Goal: Task Accomplishment & Management: Complete application form

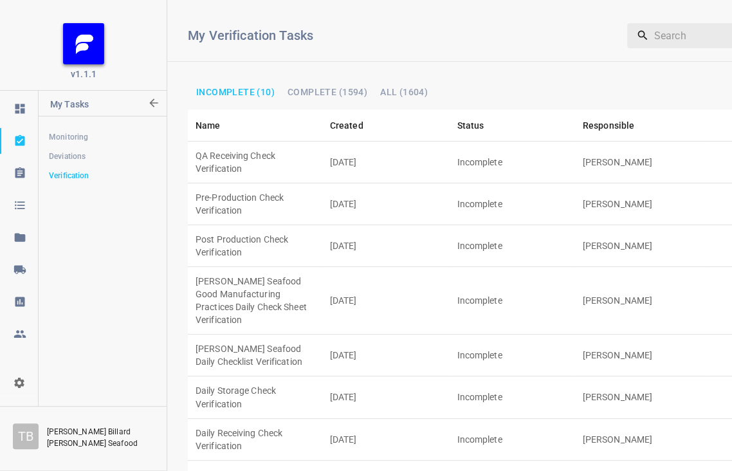
click at [287, 183] on td "Pre-Production Check Verification" at bounding box center [255, 204] width 134 height 42
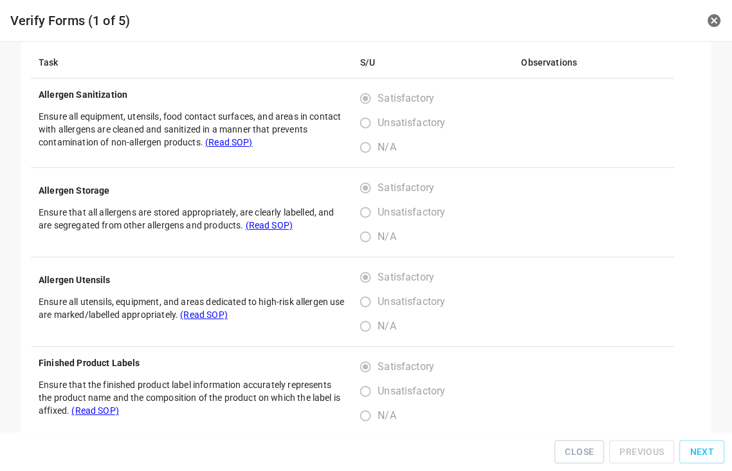
scroll to position [285, 0]
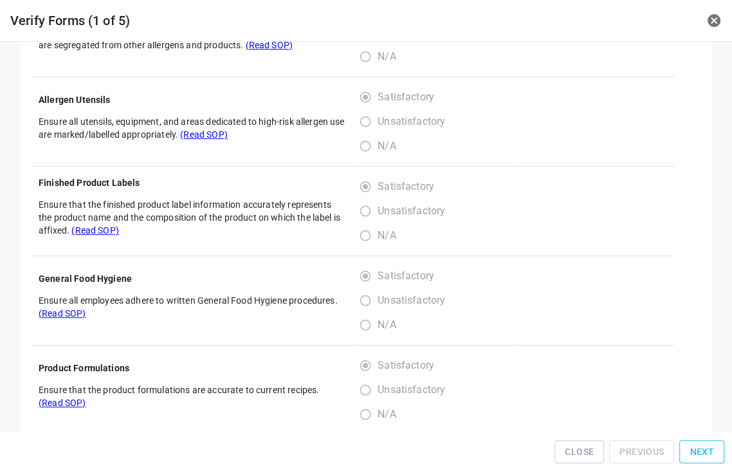
click at [703, 456] on span "Next" at bounding box center [701, 452] width 24 height 16
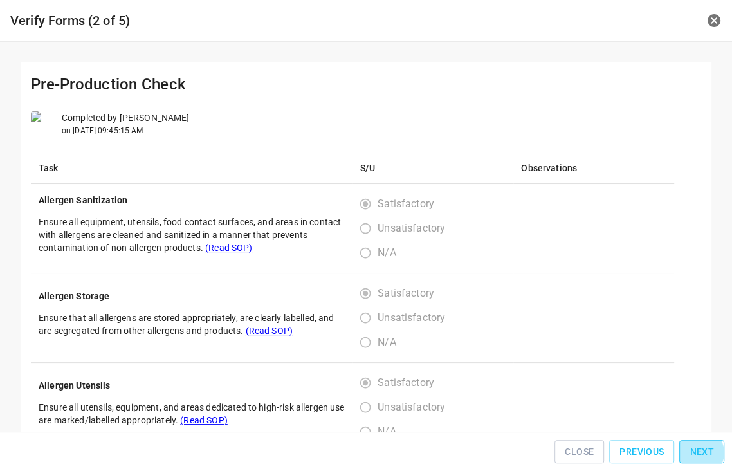
click at [703, 456] on span "Next" at bounding box center [701, 452] width 24 height 16
click at [705, 456] on span "Next" at bounding box center [701, 452] width 24 height 16
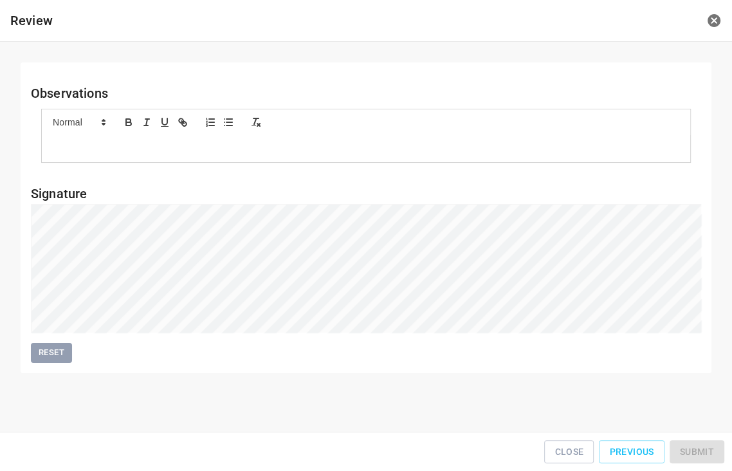
click at [705, 456] on div "Close Previous Submit" at bounding box center [365, 451] width 721 height 29
click at [715, 454] on button "Submit" at bounding box center [696, 452] width 55 height 24
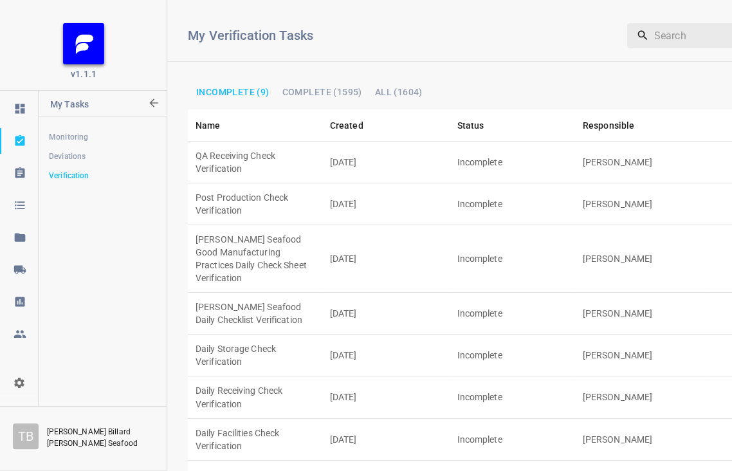
click at [224, 334] on td "Daily Storage Check Verification" at bounding box center [255, 355] width 134 height 42
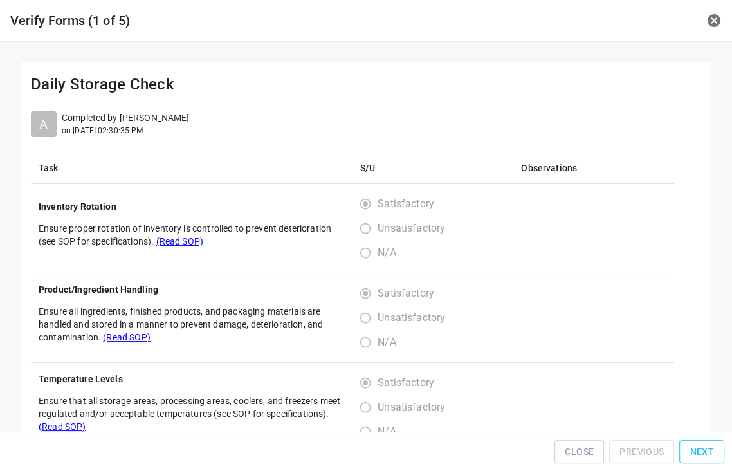
click at [697, 451] on span "Next" at bounding box center [701, 452] width 24 height 16
click at [698, 449] on span "Next" at bounding box center [701, 452] width 24 height 16
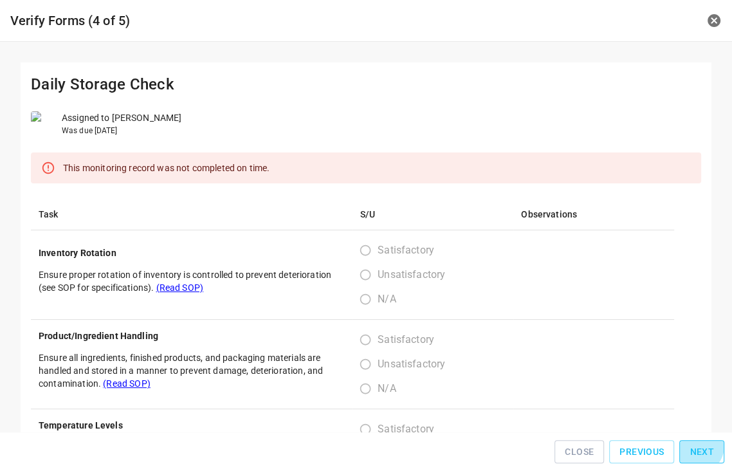
click at [698, 449] on span "Next" at bounding box center [701, 452] width 24 height 16
click at [699, 449] on span "Next" at bounding box center [701, 452] width 24 height 16
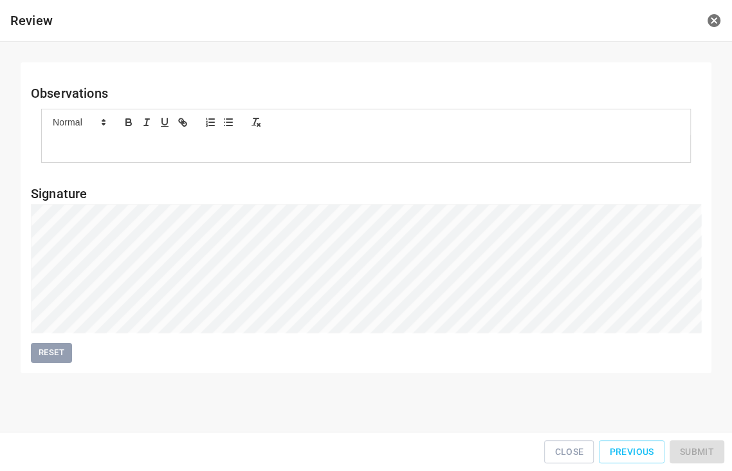
click at [699, 449] on div "Close Previous Submit" at bounding box center [365, 451] width 721 height 29
click at [708, 452] on span "Submit" at bounding box center [696, 452] width 34 height 16
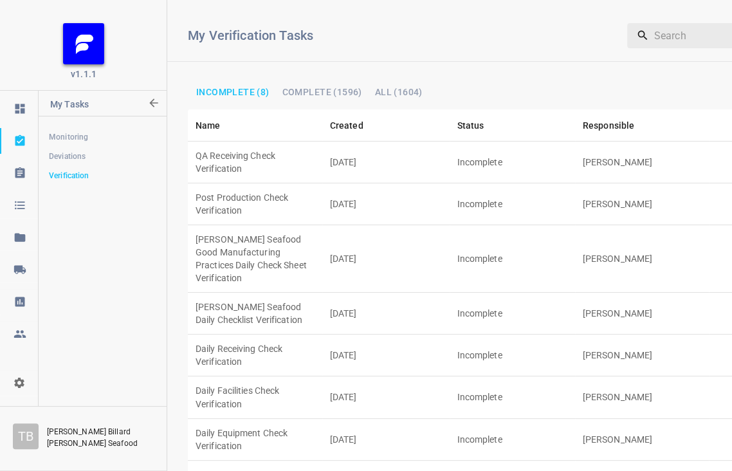
click at [222, 225] on td "[PERSON_NAME] Seafood Good Manufacturing Practices Daily Check Sheet Verificati…" at bounding box center [255, 258] width 134 height 67
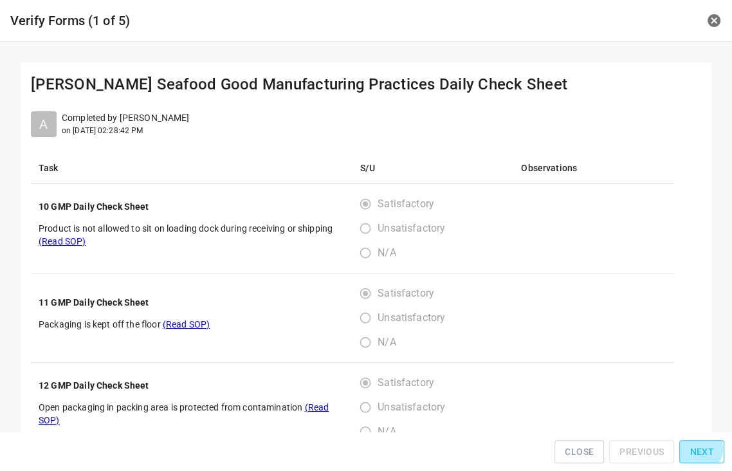
click at [701, 453] on span "Next" at bounding box center [701, 452] width 24 height 16
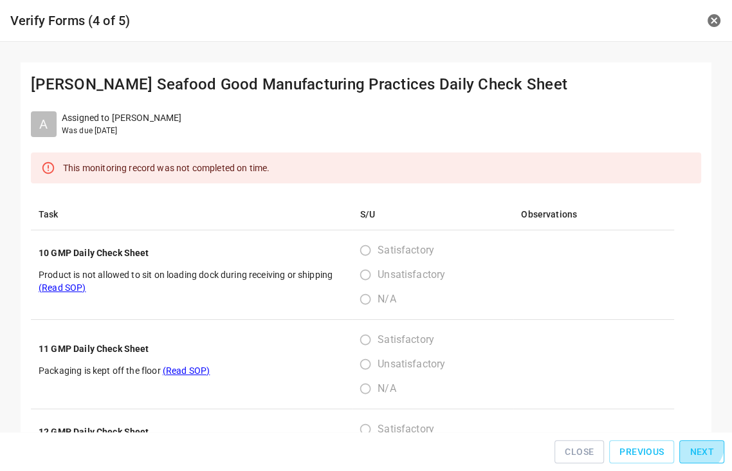
click at [701, 450] on span "Next" at bounding box center [701, 452] width 24 height 16
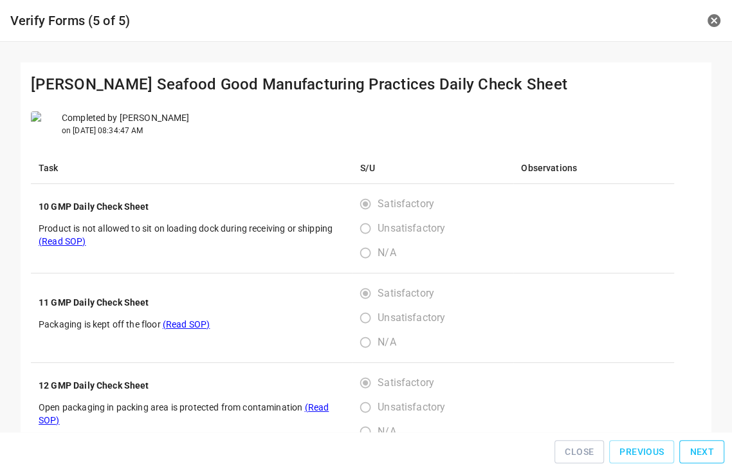
click at [701, 450] on span "Next" at bounding box center [701, 452] width 24 height 16
click at [701, 449] on div "Close Previous Next" at bounding box center [365, 451] width 721 height 29
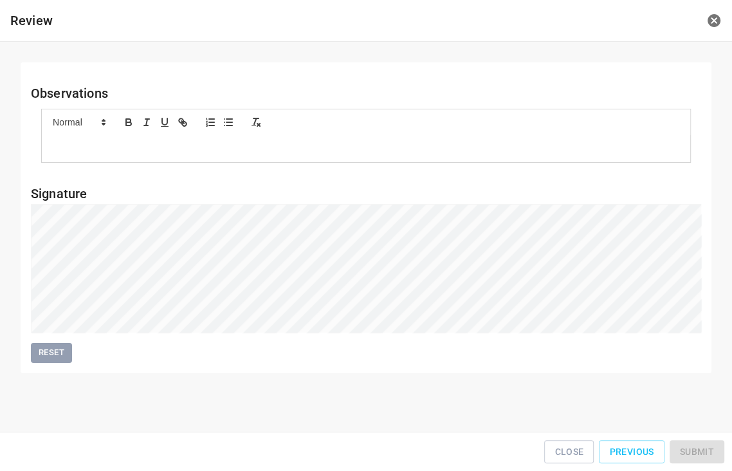
click at [701, 448] on div "Close Previous Submit" at bounding box center [365, 451] width 721 height 29
click at [704, 446] on button "Submit" at bounding box center [696, 452] width 55 height 24
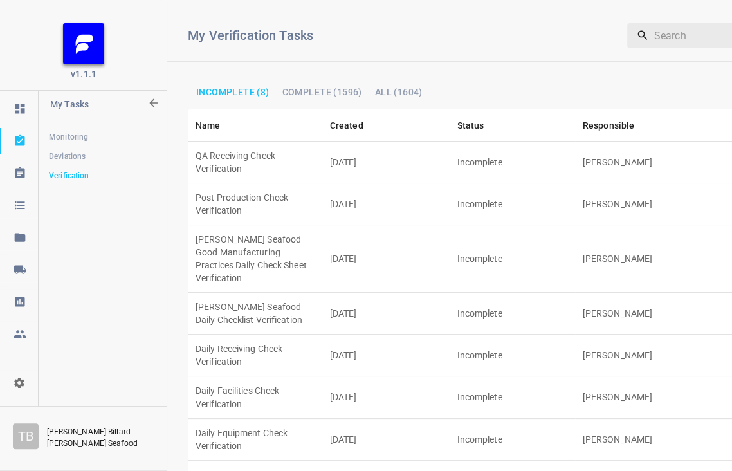
click at [526, 148] on td "Incomplete" at bounding box center [511, 162] width 125 height 42
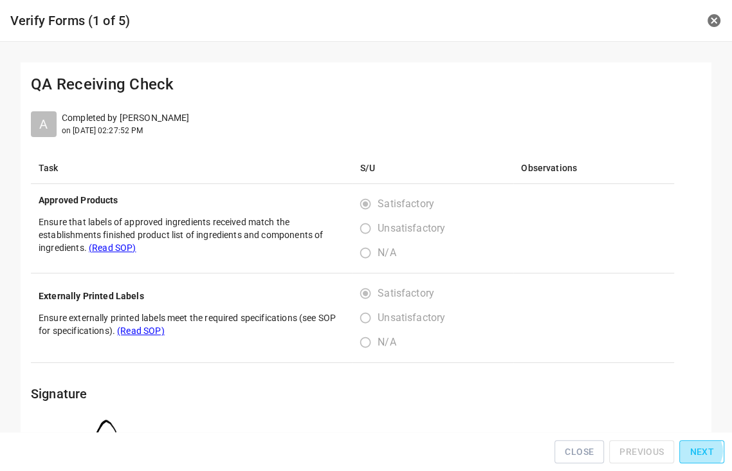
click at [702, 454] on span "Next" at bounding box center [701, 452] width 24 height 16
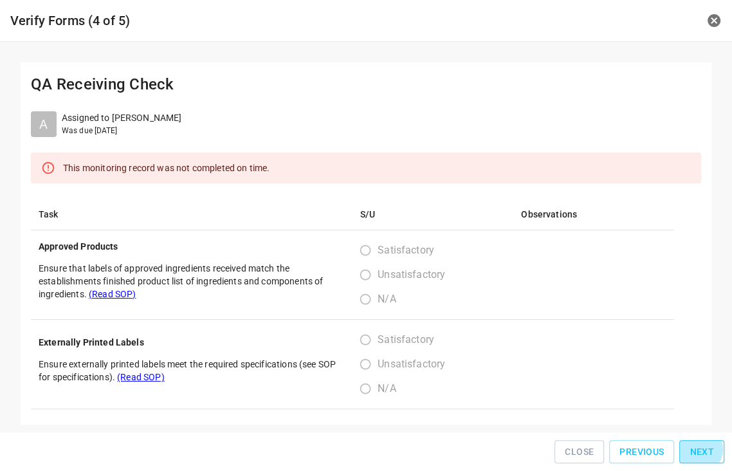
click at [703, 453] on span "Next" at bounding box center [701, 452] width 24 height 16
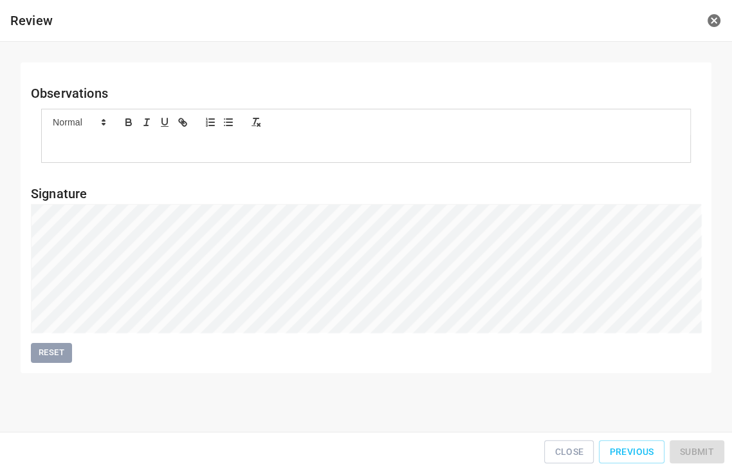
click at [703, 453] on div "Close Previous Submit" at bounding box center [365, 451] width 721 height 29
click at [703, 461] on button "Submit" at bounding box center [696, 452] width 55 height 24
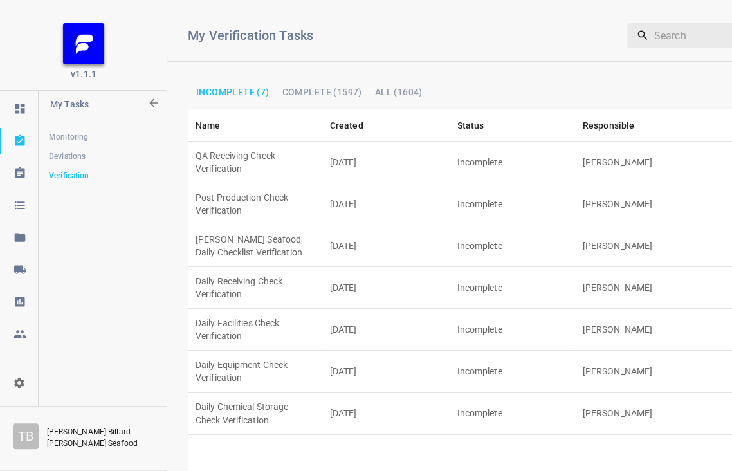
click at [516, 267] on td "Incomplete" at bounding box center [511, 288] width 125 height 42
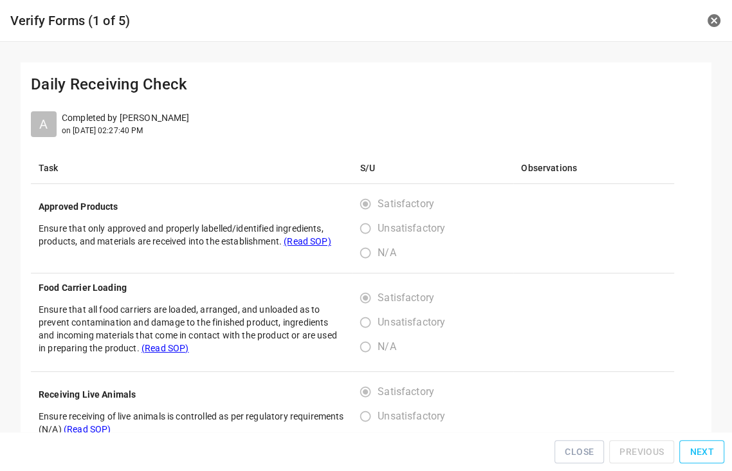
click at [700, 455] on span "Next" at bounding box center [701, 452] width 24 height 16
click at [700, 451] on span "Next" at bounding box center [701, 452] width 24 height 16
click at [700, 449] on span "Next" at bounding box center [701, 452] width 24 height 16
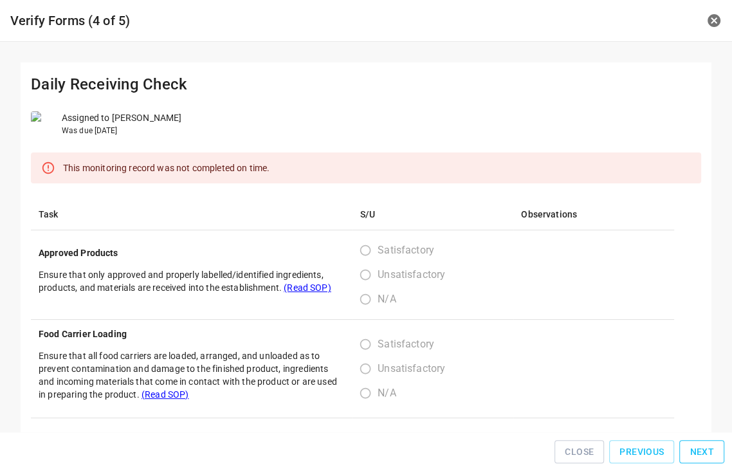
click at [700, 449] on span "Next" at bounding box center [701, 452] width 24 height 16
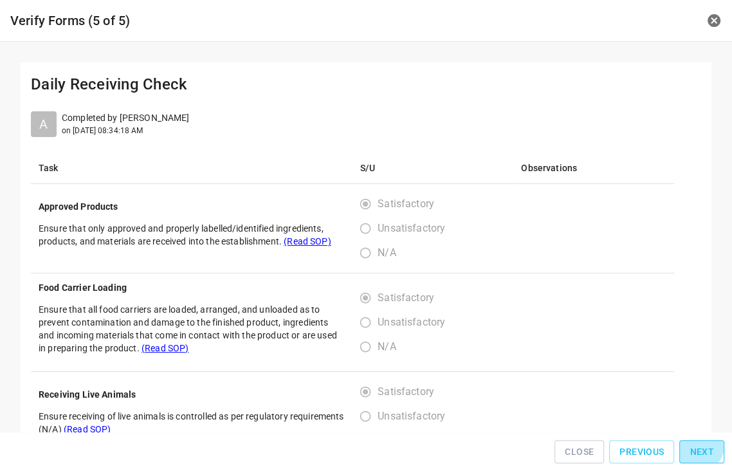
click at [700, 449] on span "Next" at bounding box center [701, 452] width 24 height 16
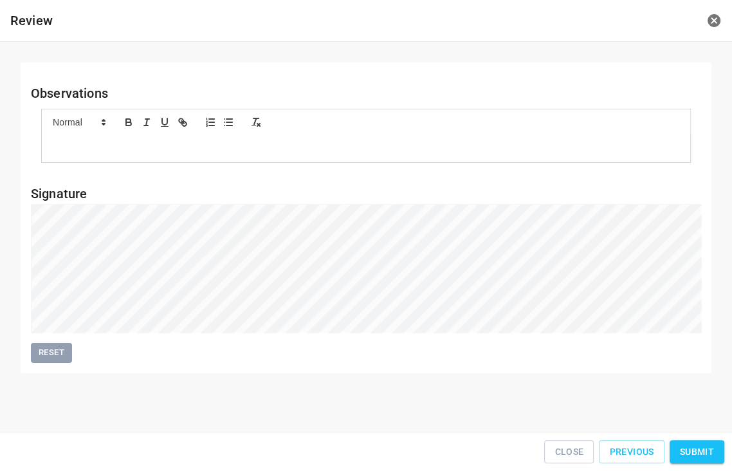
click at [699, 448] on span "Submit" at bounding box center [696, 452] width 34 height 16
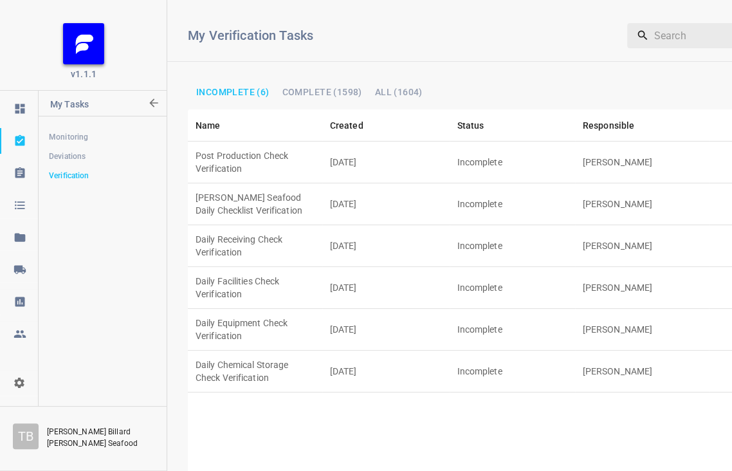
click at [584, 150] on td "[PERSON_NAME]" at bounding box center [642, 162] width 134 height 42
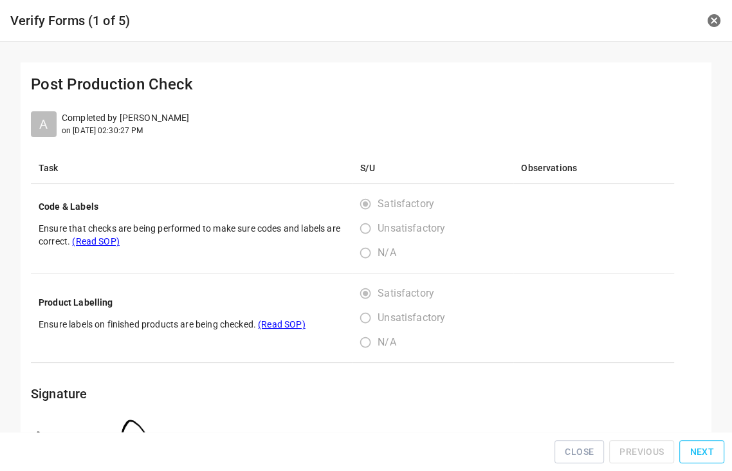
click at [687, 452] on button "Next" at bounding box center [701, 452] width 45 height 24
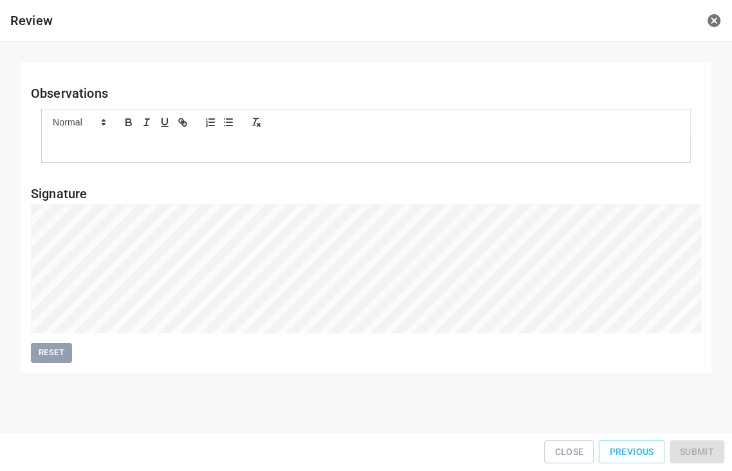
click at [688, 451] on div "Close Previous Submit" at bounding box center [365, 451] width 721 height 29
click at [715, 453] on button "Submit" at bounding box center [696, 452] width 55 height 24
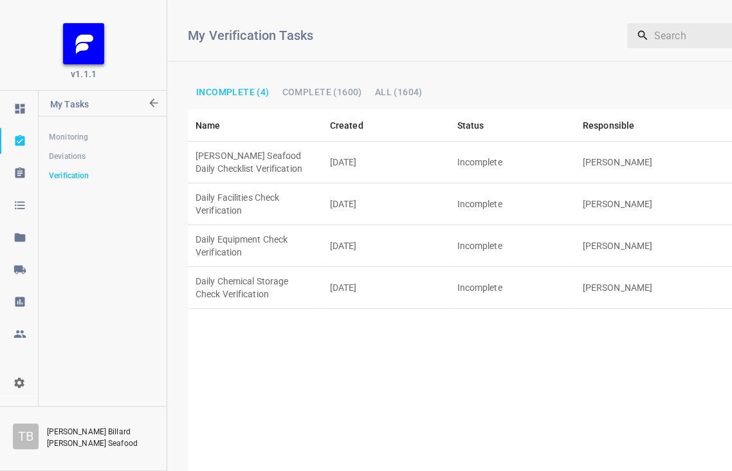
click at [294, 267] on td "Daily Chemical Storage Check Verification" at bounding box center [255, 288] width 134 height 42
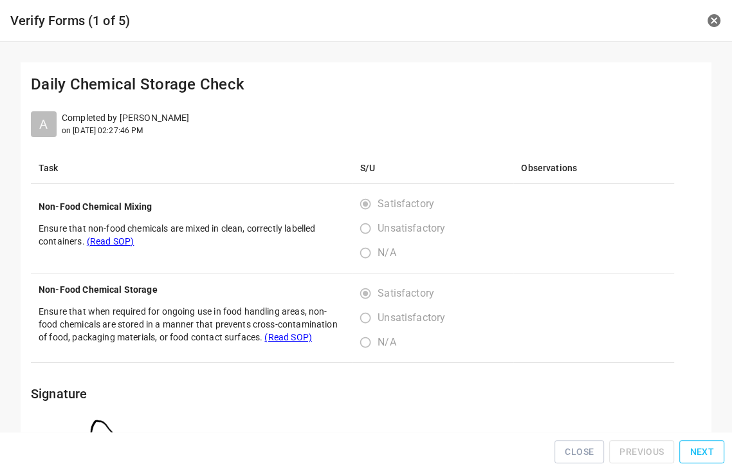
click at [721, 454] on button "Next" at bounding box center [701, 452] width 45 height 24
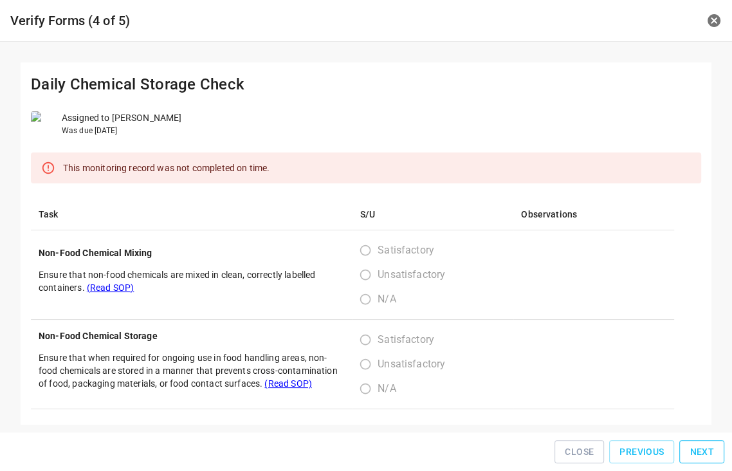
click at [721, 454] on button "Next" at bounding box center [701, 452] width 45 height 24
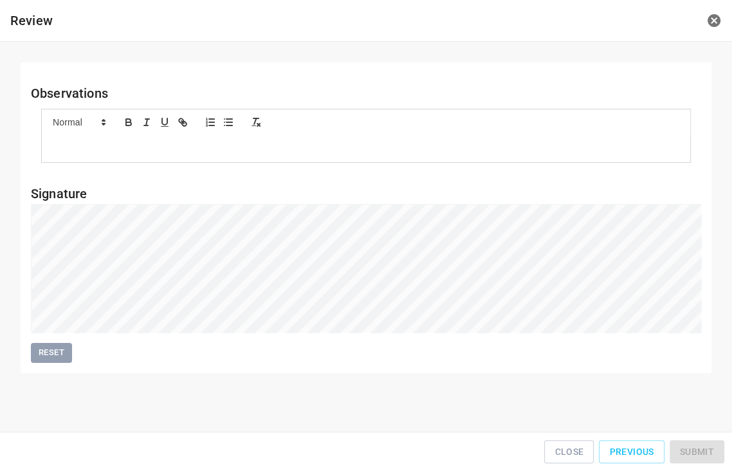
click at [721, 454] on div "Close Previous Submit" at bounding box center [365, 451] width 721 height 29
click at [710, 453] on span "Submit" at bounding box center [696, 452] width 34 height 16
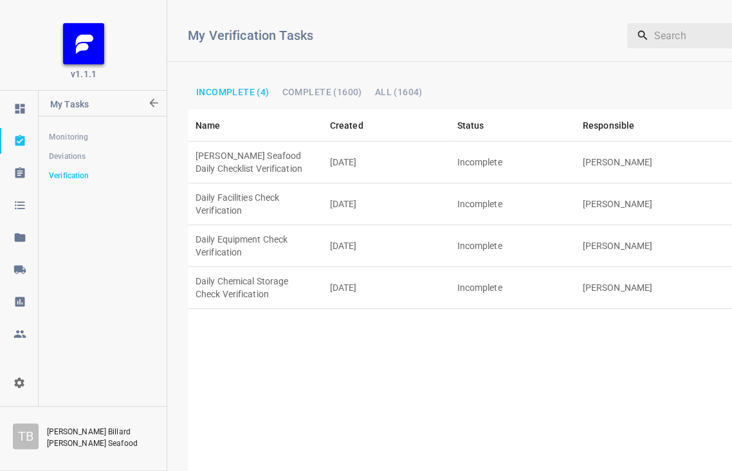
click at [594, 159] on td "[PERSON_NAME]" at bounding box center [642, 162] width 134 height 42
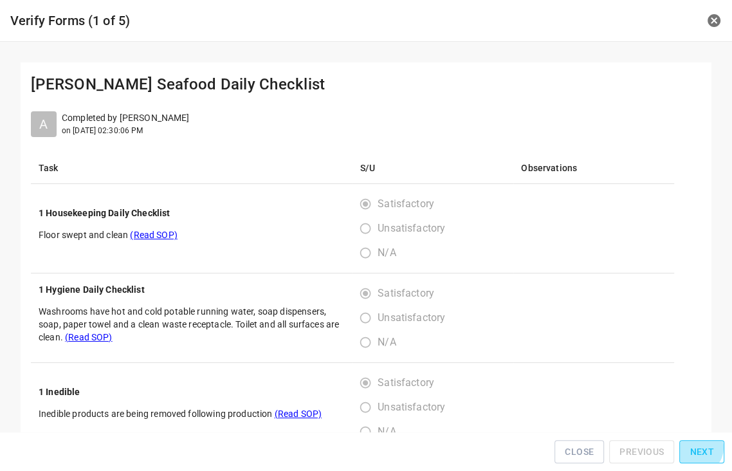
click at [700, 451] on span "Next" at bounding box center [701, 452] width 24 height 16
click at [700, 447] on span "Next" at bounding box center [701, 452] width 24 height 16
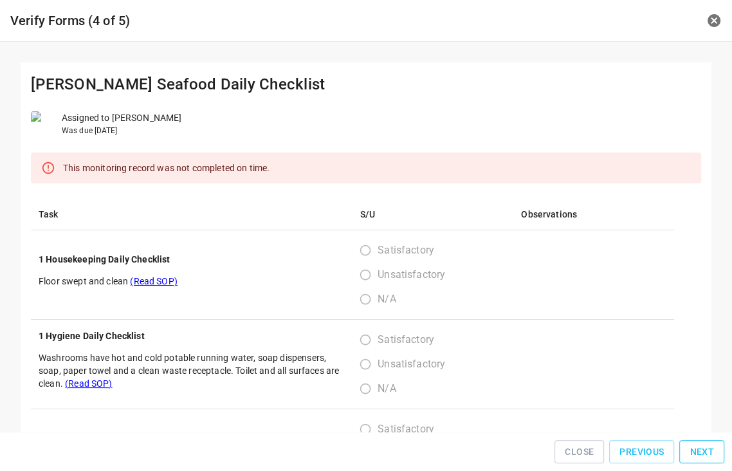
click at [700, 447] on span "Next" at bounding box center [701, 452] width 24 height 16
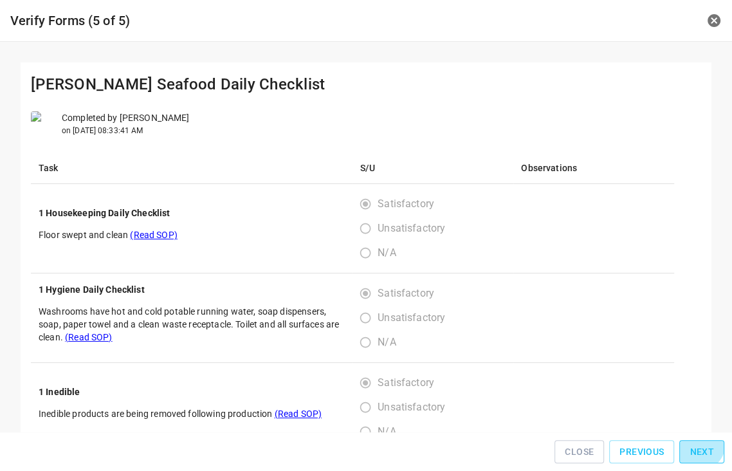
click at [700, 447] on span "Next" at bounding box center [701, 452] width 24 height 16
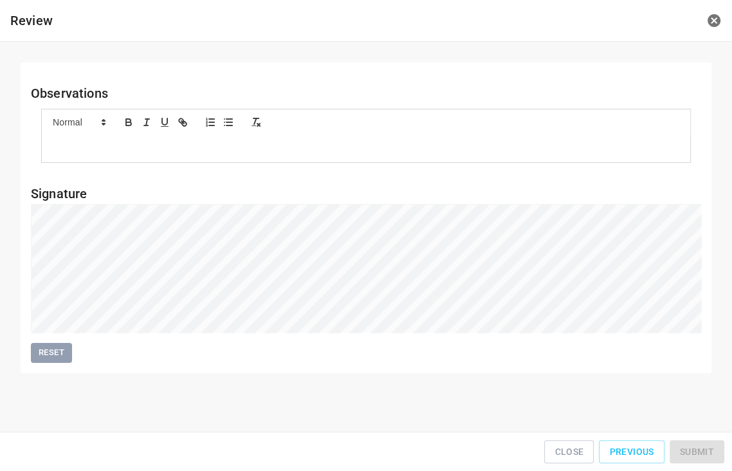
click at [700, 447] on div "Close Previous Submit" at bounding box center [365, 451] width 721 height 29
click at [705, 456] on span "Submit" at bounding box center [696, 452] width 34 height 16
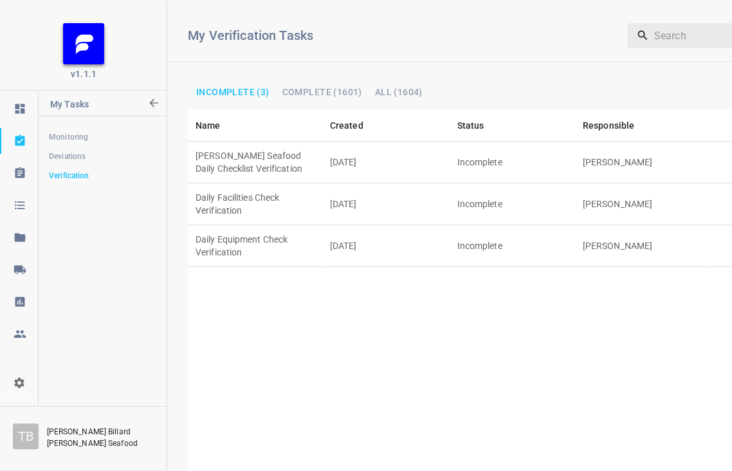
click at [634, 225] on td "[PERSON_NAME]" at bounding box center [642, 246] width 134 height 42
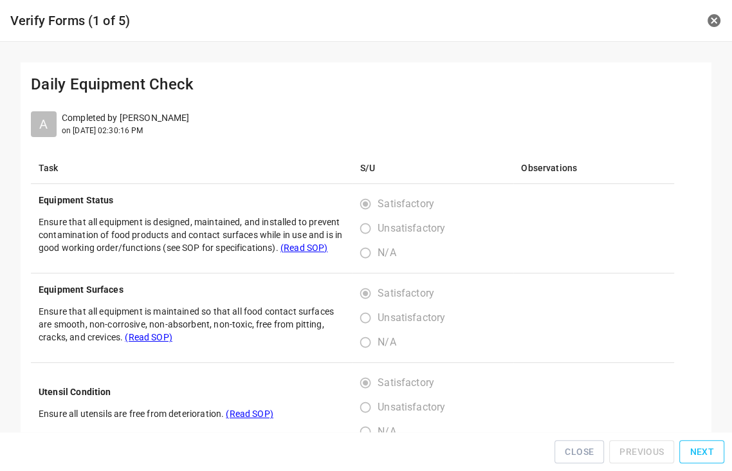
click at [700, 447] on span "Next" at bounding box center [701, 452] width 24 height 16
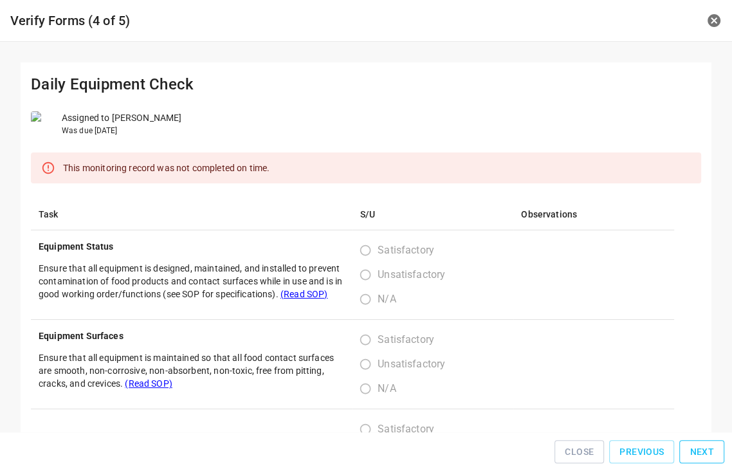
click at [700, 447] on span "Next" at bounding box center [701, 452] width 24 height 16
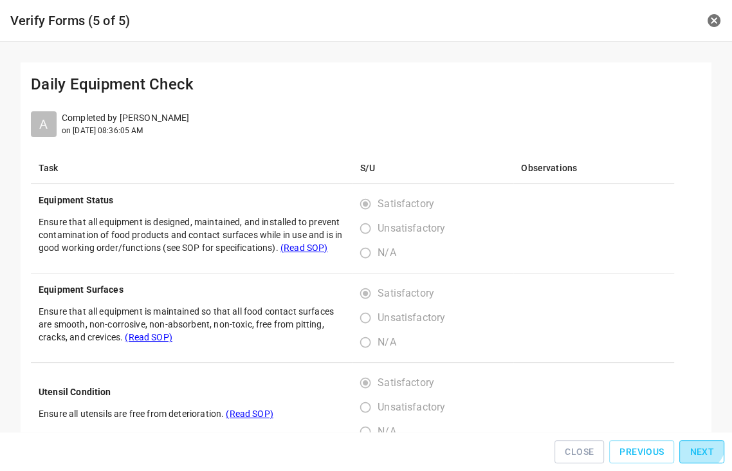
click at [700, 447] on span "Next" at bounding box center [701, 452] width 24 height 16
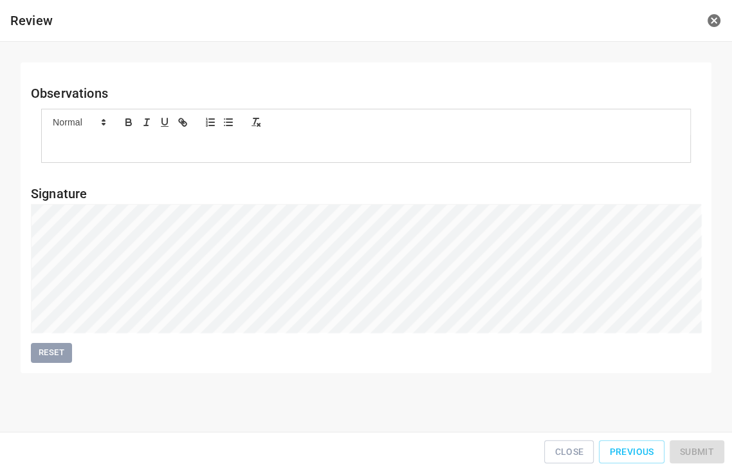
click at [697, 446] on div "Close Previous Submit" at bounding box center [365, 451] width 721 height 29
click at [699, 445] on button "Submit" at bounding box center [696, 452] width 55 height 24
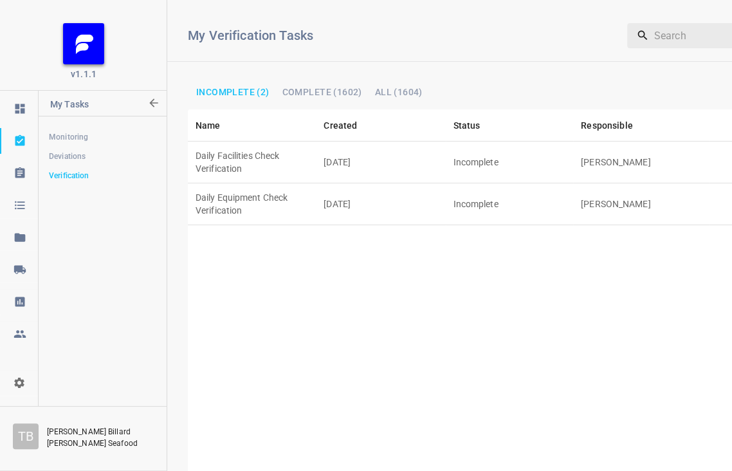
click at [582, 141] on td "[PERSON_NAME]" at bounding box center [641, 162] width 136 height 42
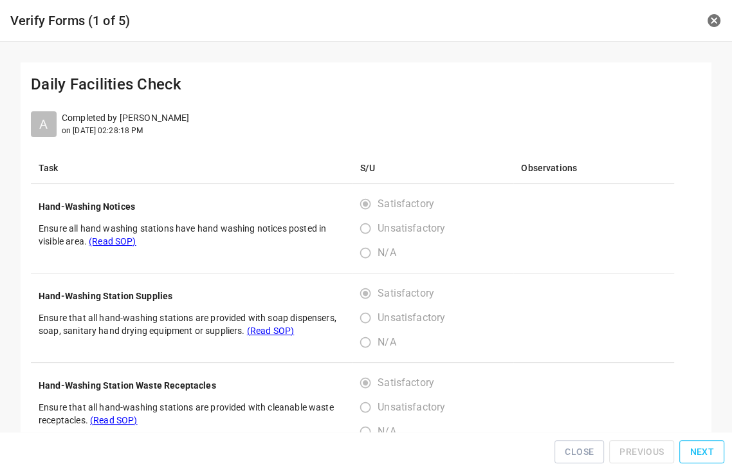
click at [696, 451] on span "Next" at bounding box center [701, 452] width 24 height 16
click at [696, 448] on span "Next" at bounding box center [701, 452] width 24 height 16
click at [697, 448] on span "Next" at bounding box center [701, 452] width 24 height 16
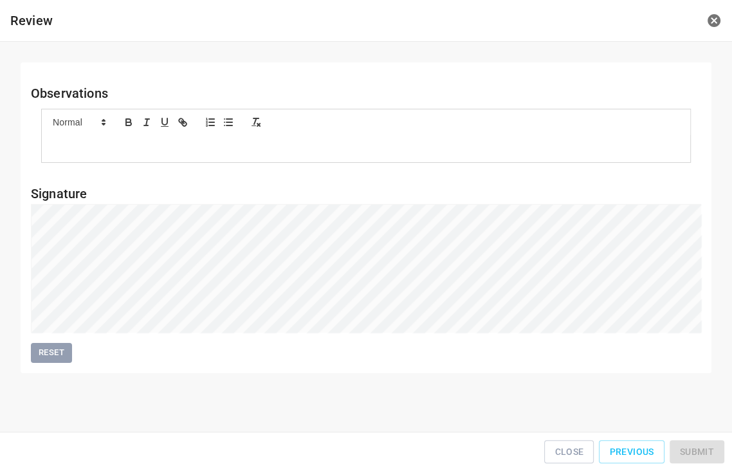
click at [697, 448] on div "Close Previous Submit" at bounding box center [365, 451] width 721 height 29
click at [688, 449] on span "Submit" at bounding box center [696, 452] width 34 height 16
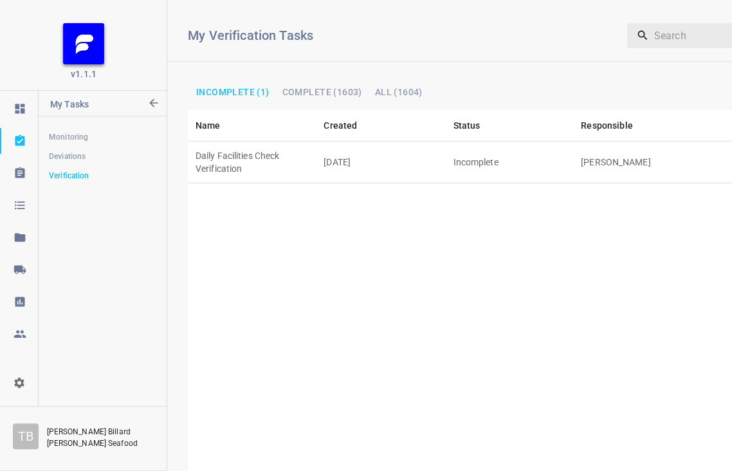
click at [607, 145] on td "[PERSON_NAME]" at bounding box center [641, 162] width 136 height 42
